Goal: Transaction & Acquisition: Subscribe to service/newsletter

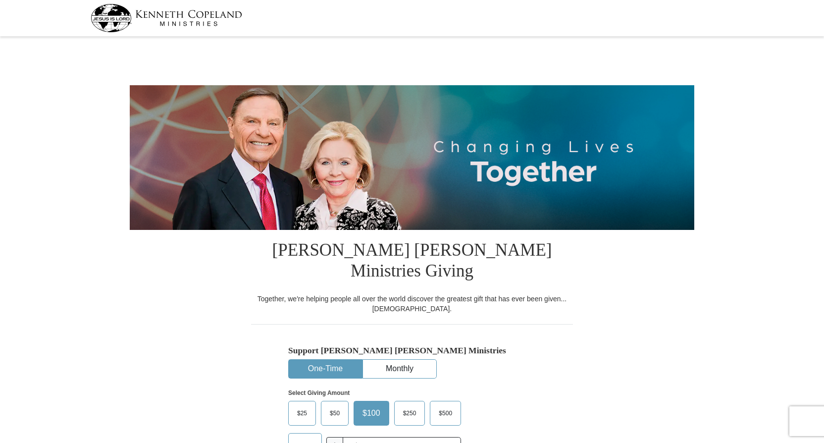
select select "HI"
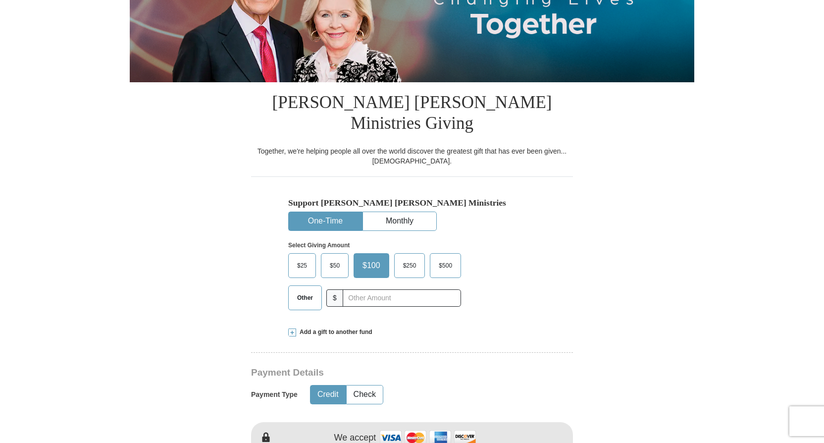
scroll to position [149, 0]
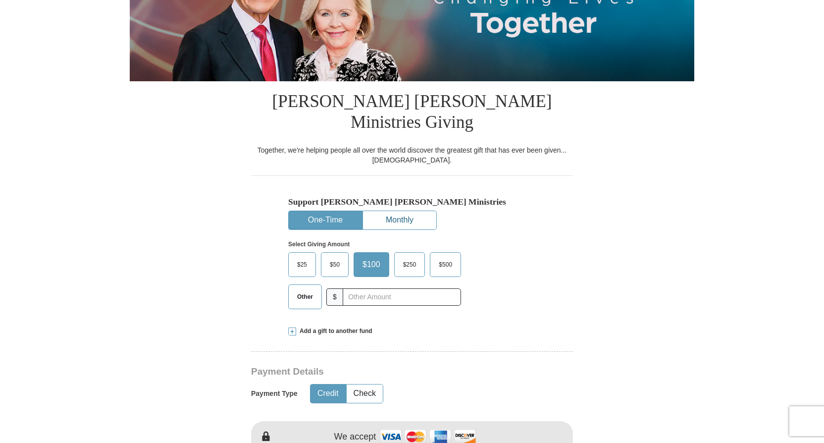
click at [415, 211] on button "Monthly" at bounding box center [399, 220] width 73 height 18
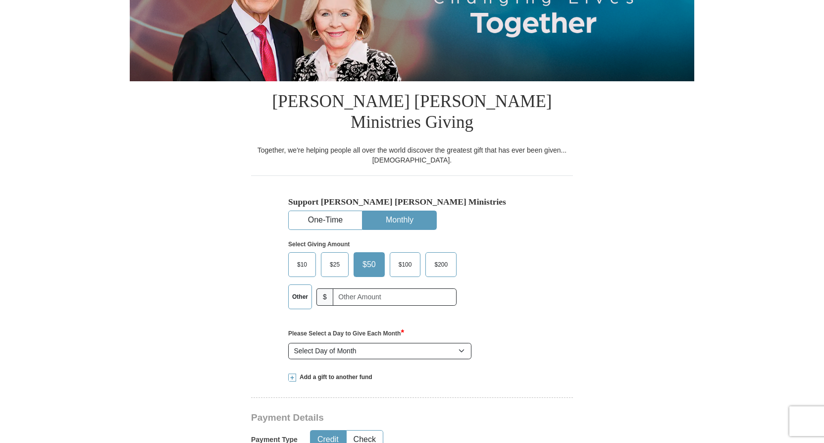
scroll to position [198, 0]
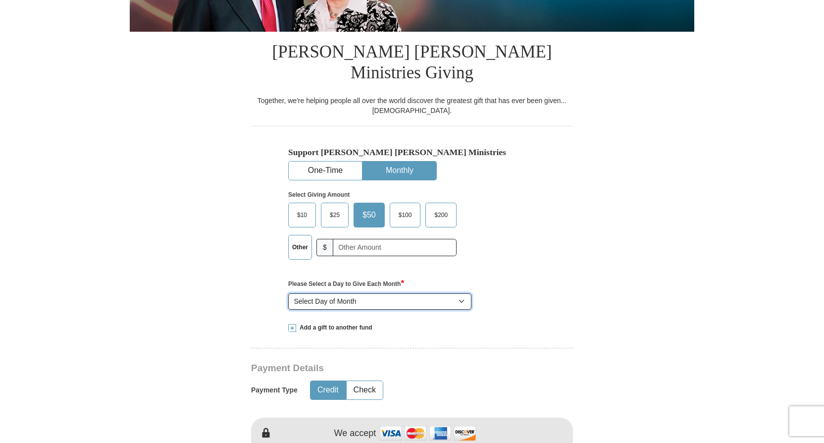
click at [459, 293] on select "Select Day of Month 1 2 3 4 5 6 7 8 9 10 11 12 13 14 15 16 17 18 19 20 21 22 23…" at bounding box center [379, 301] width 183 height 17
click at [288, 293] on select "Select Day of Month 1 2 3 4 5 6 7 8 9 10 11 12 13 14 15 16 17 18 19 20 21 22 23…" at bounding box center [379, 301] width 183 height 17
click at [461, 293] on select "Select Day of Month 1 2 3 4 5 6 7 8 9 10 11 12 13 14 15 16 17 18 19 20 21 22 23…" at bounding box center [379, 301] width 183 height 17
select select "9"
click at [288, 293] on select "Select Day of Month 1 2 3 4 5 6 7 8 9 10 11 12 13 14 15 16 17 18 19 20 21 22 23…" at bounding box center [379, 301] width 183 height 17
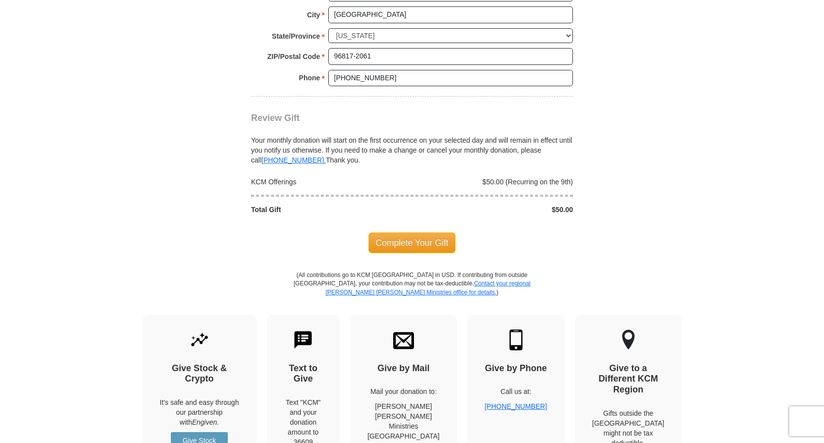
scroll to position [941, 0]
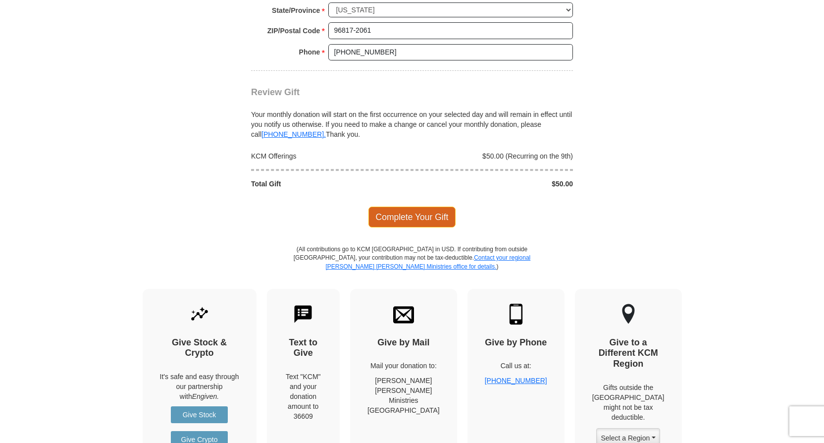
click at [416, 207] on span "Complete Your Gift" at bounding box center [413, 217] width 88 height 21
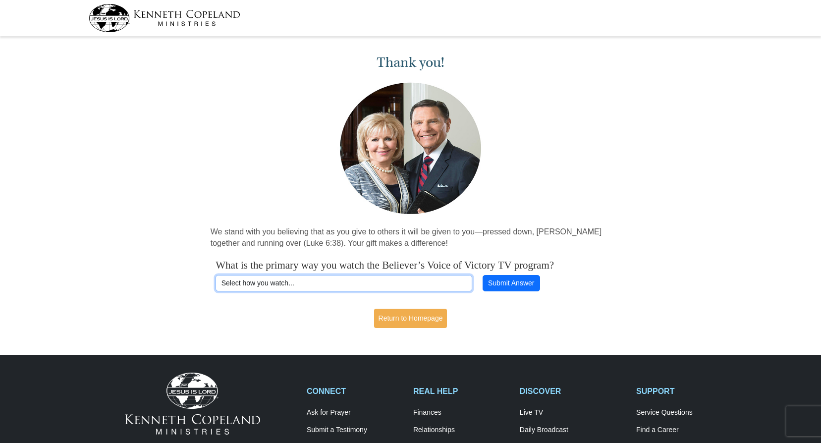
click at [341, 279] on select "Select how you watch... Daystar Morning Daystar Evening KCM.org GoVictory.com V…" at bounding box center [343, 283] width 256 height 17
select select "ROKU"
click at [215, 275] on select "Select how you watch... Daystar Morning Daystar Evening KCM.org GoVictory.com V…" at bounding box center [343, 283] width 256 height 17
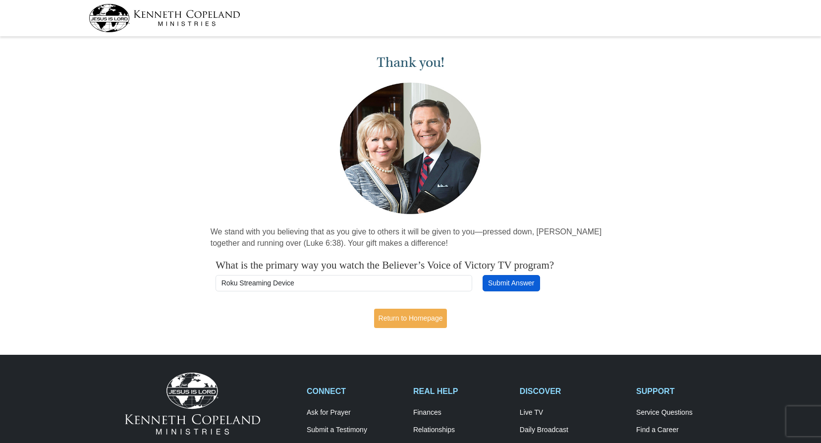
click at [504, 288] on button "Submit Answer" at bounding box center [511, 283] width 57 height 17
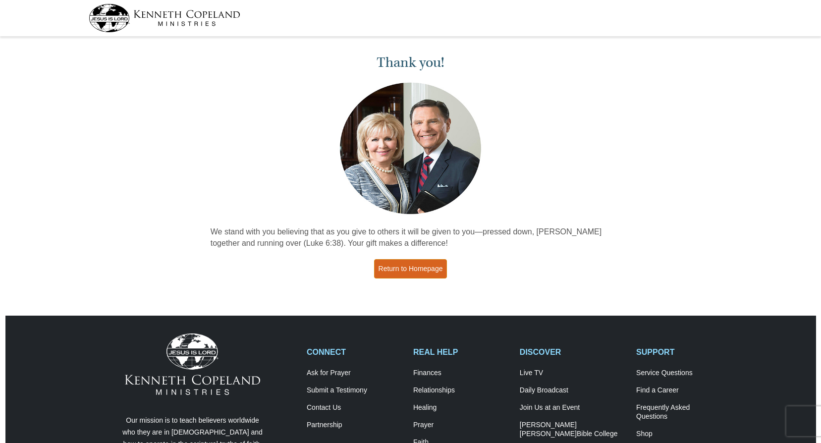
click at [413, 266] on link "Return to Homepage" at bounding box center [410, 268] width 73 height 19
